Goal: Find specific page/section: Find specific page/section

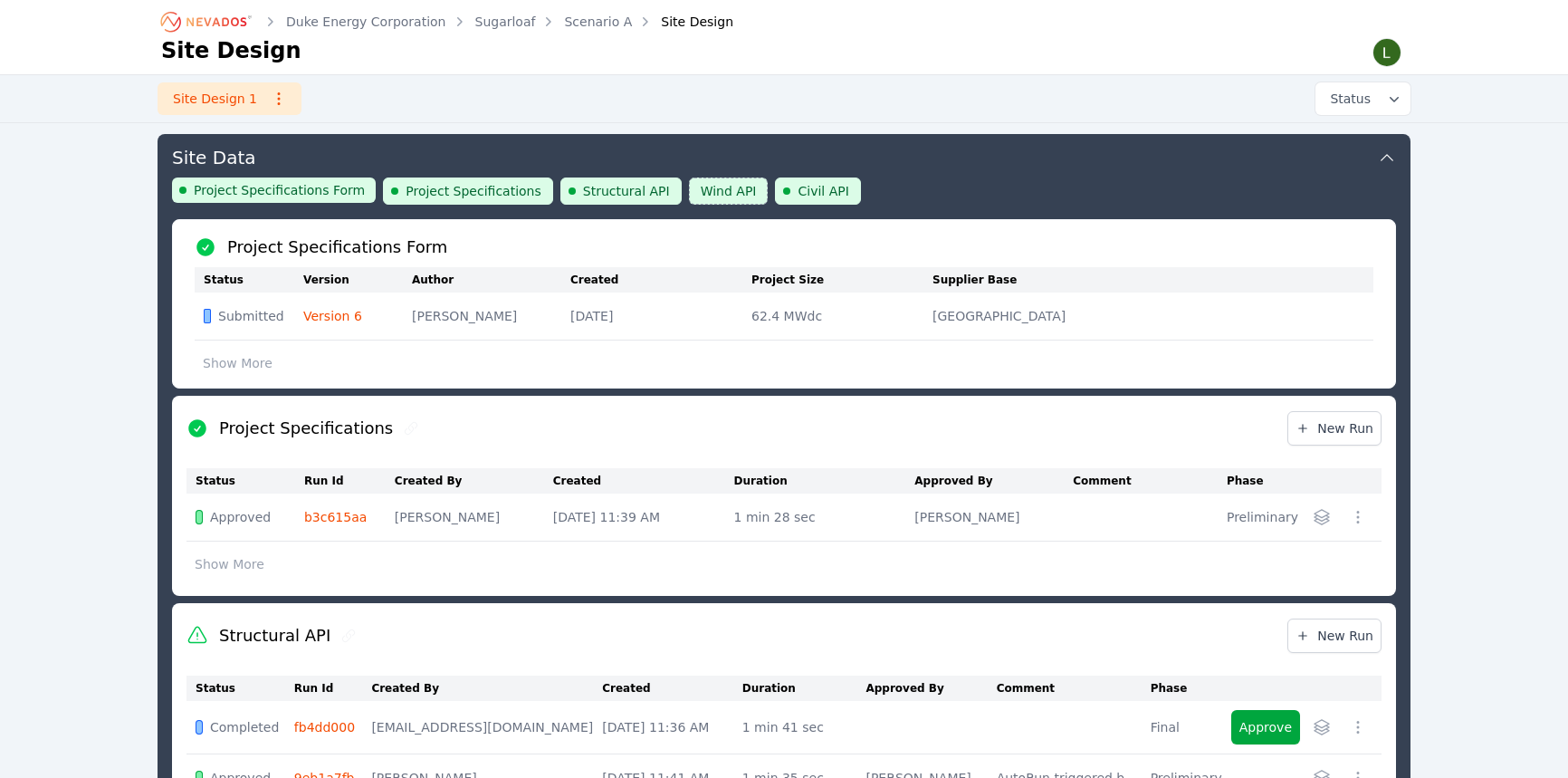
scroll to position [1181, 0]
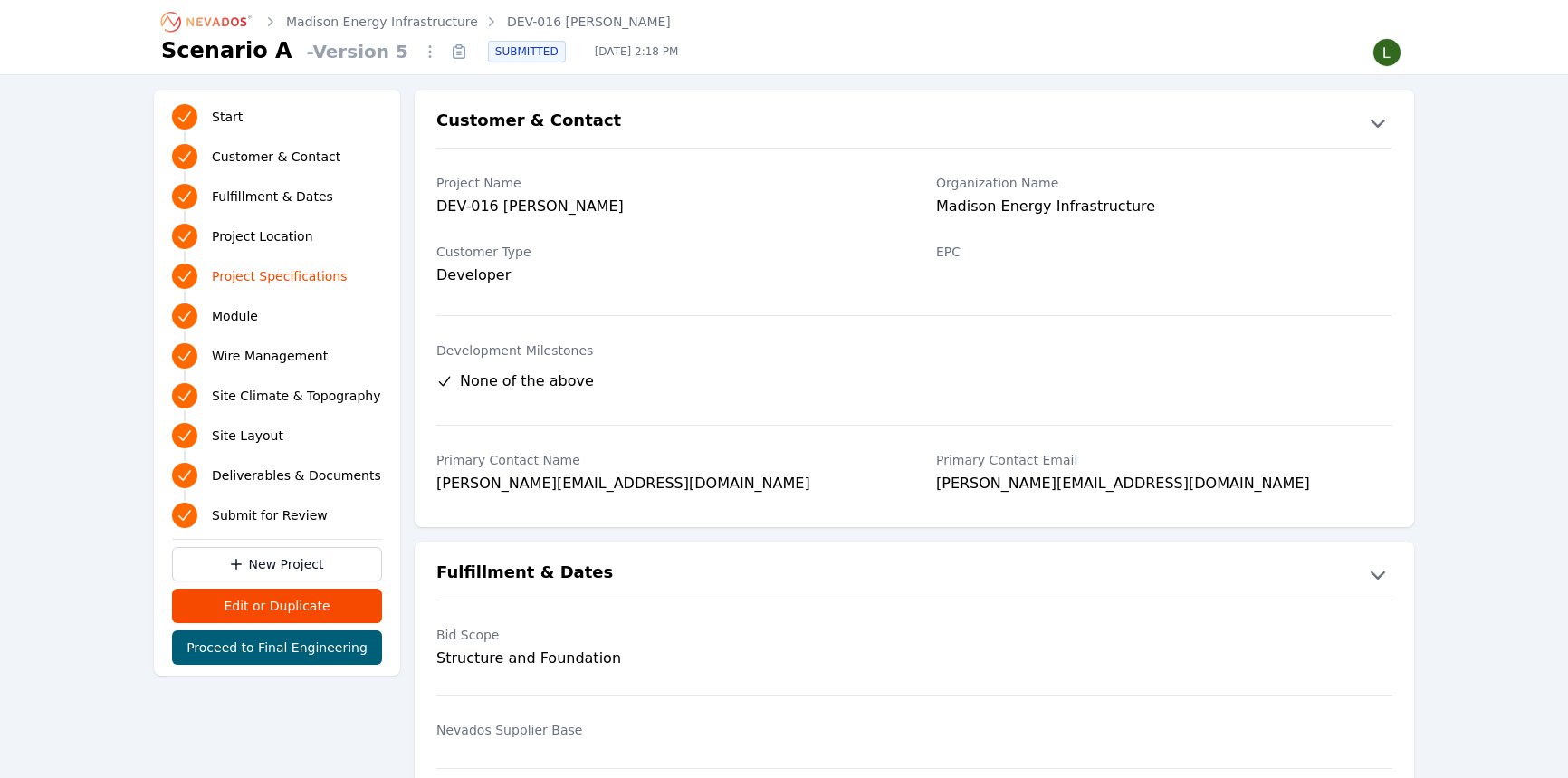
scroll to position [1728, 0]
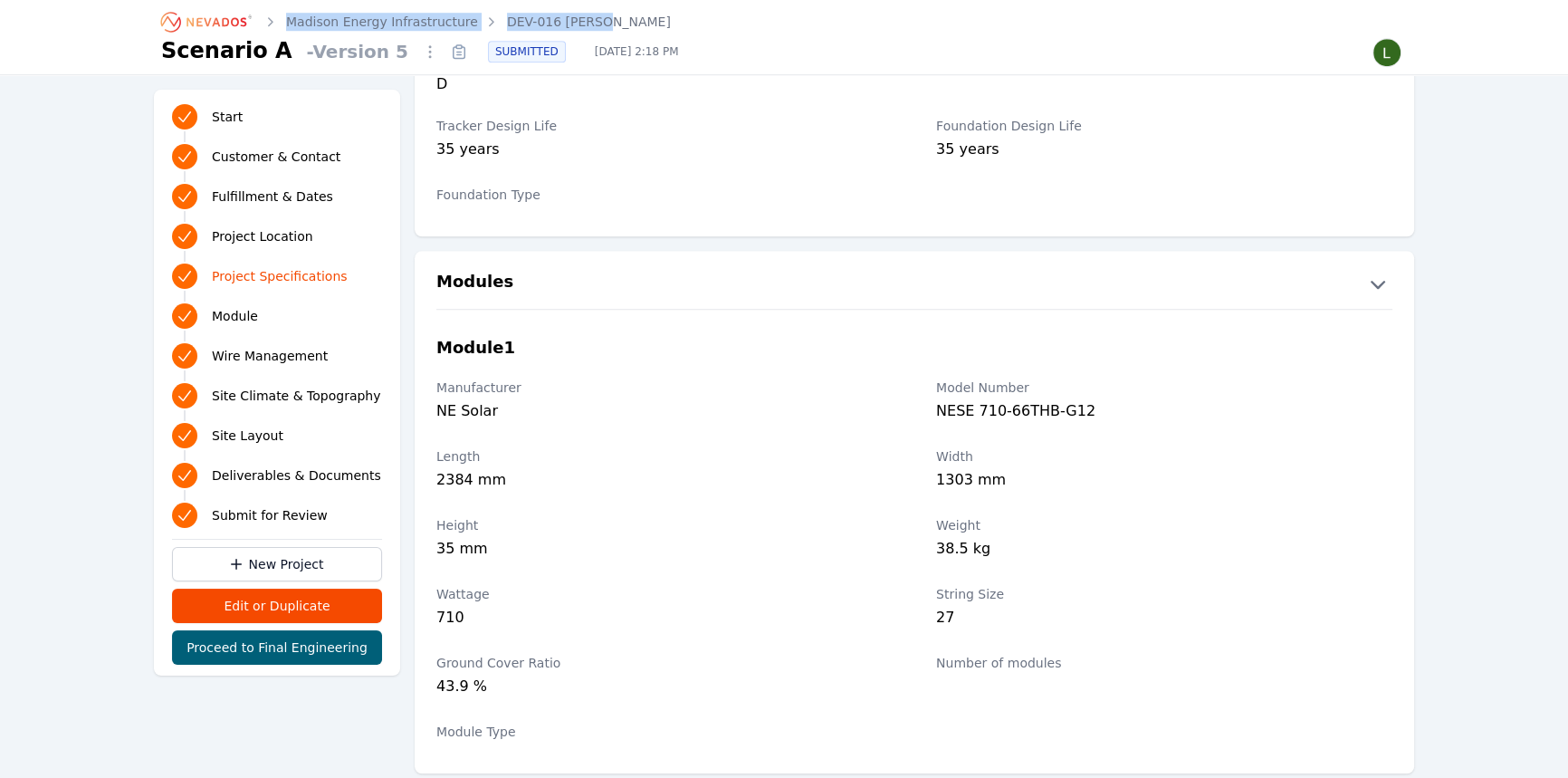
click at [220, 15] on icon "Breadcrumb" at bounding box center [207, 21] width 99 height 29
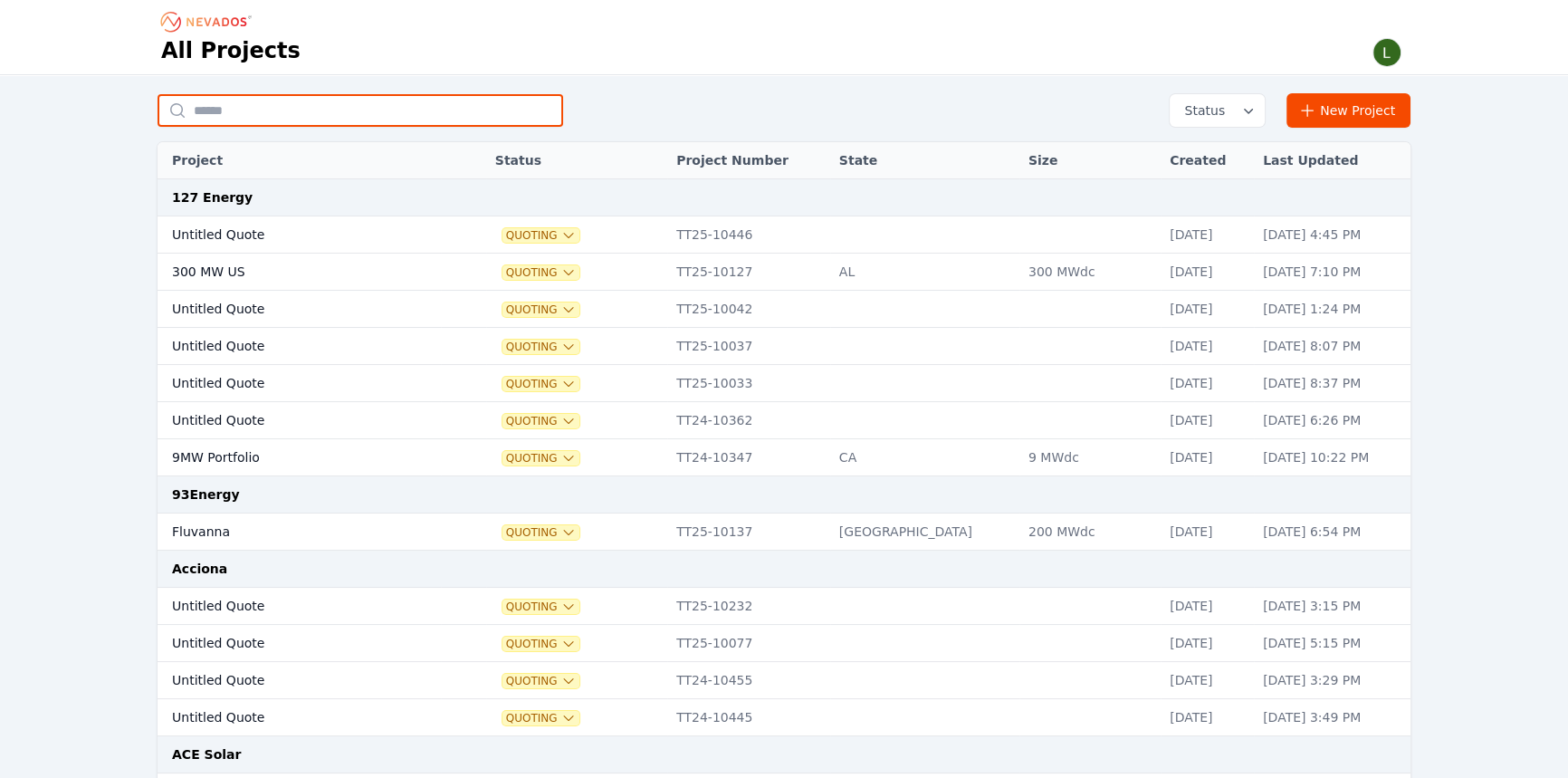
click at [282, 107] on input "text" at bounding box center [360, 110] width 406 height 32
type input "*********"
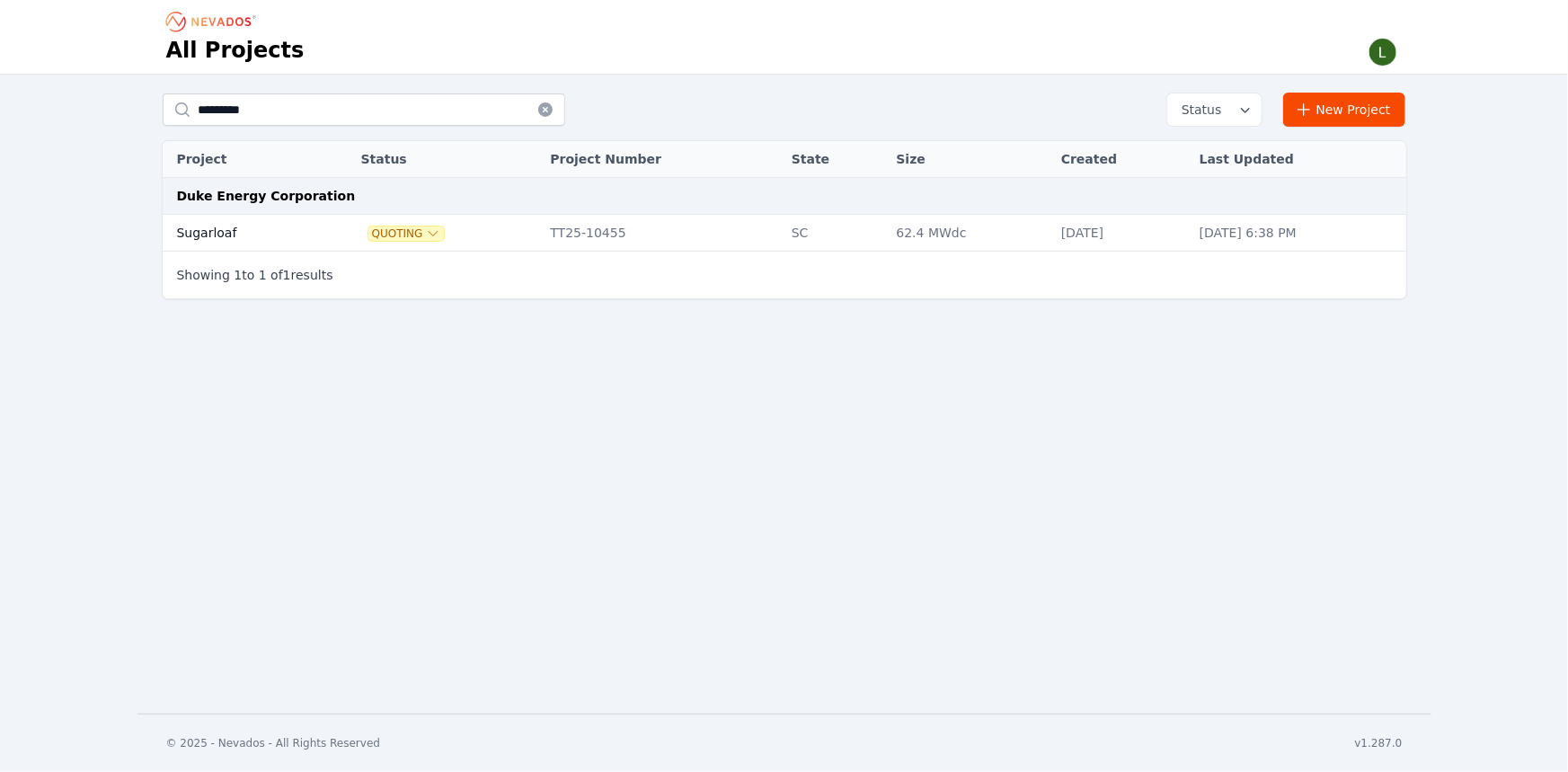
click at [211, 231] on td "Sugarloaf" at bounding box center [240, 233] width 156 height 37
